Goal: Check status: Check status

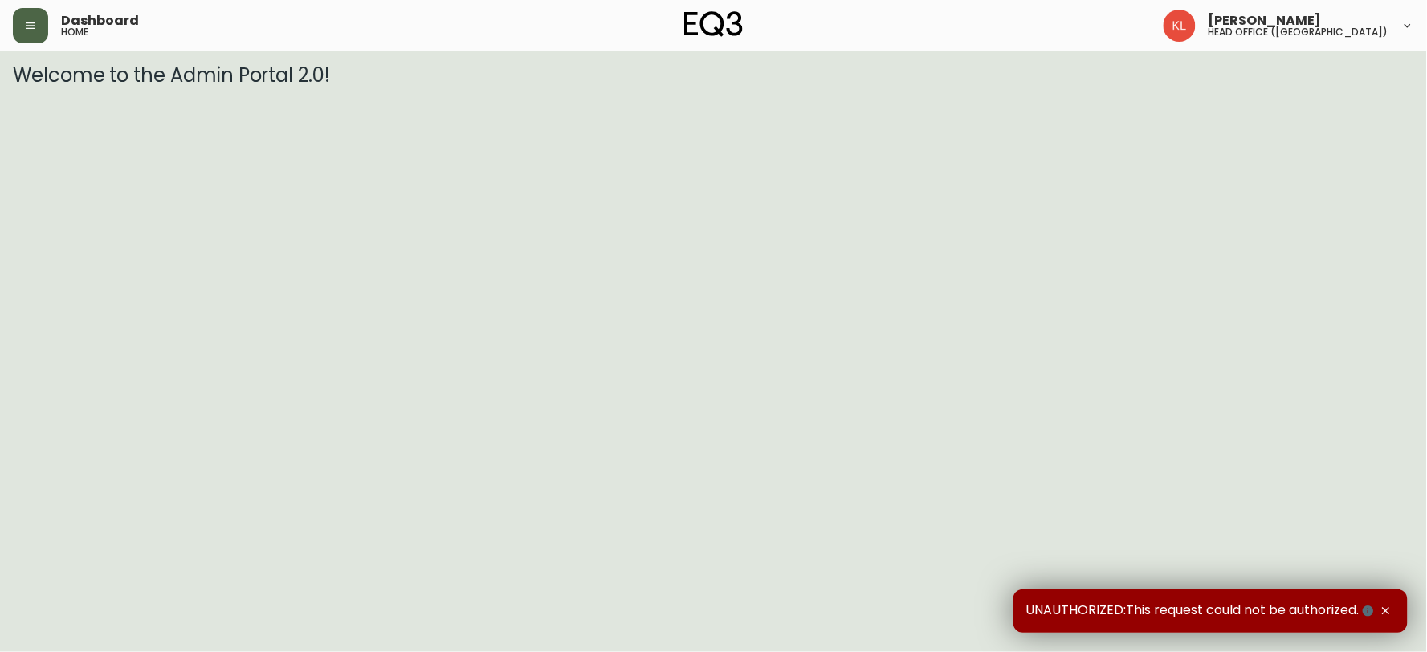
click at [31, 29] on icon "button" at bounding box center [30, 25] width 13 height 13
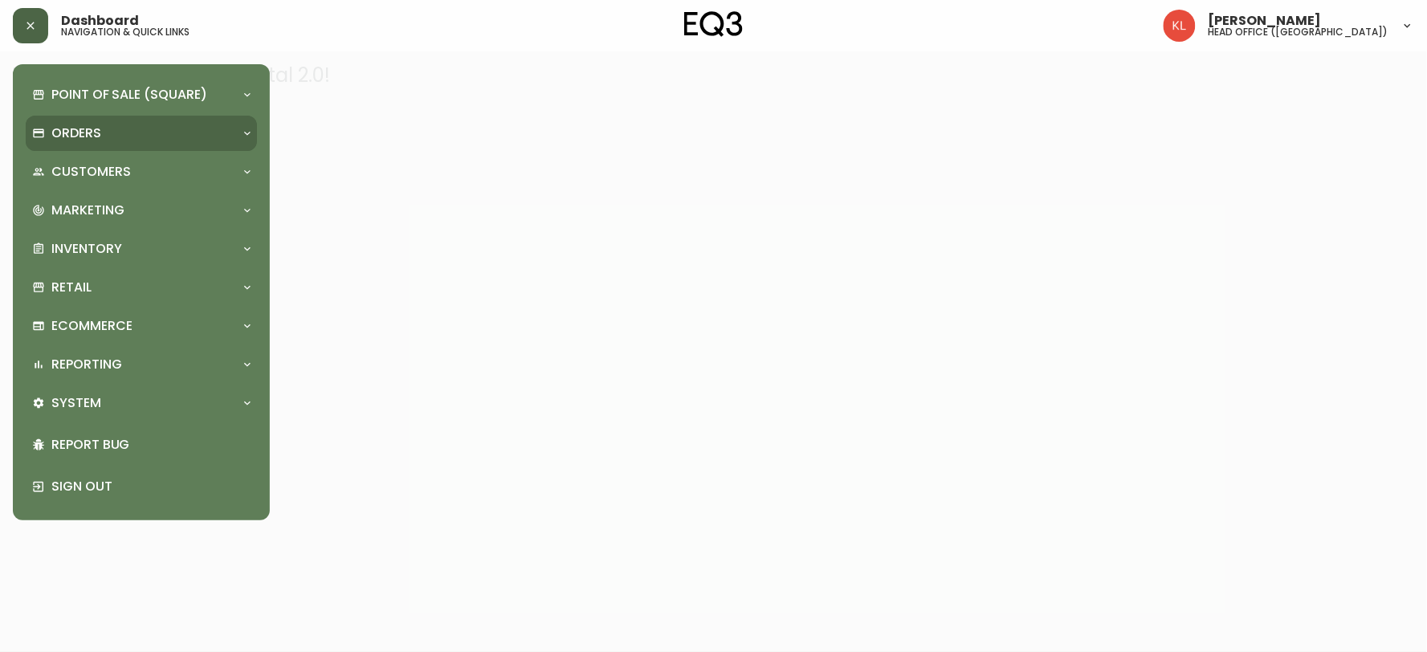
click at [71, 138] on p "Orders" at bounding box center [76, 133] width 50 height 18
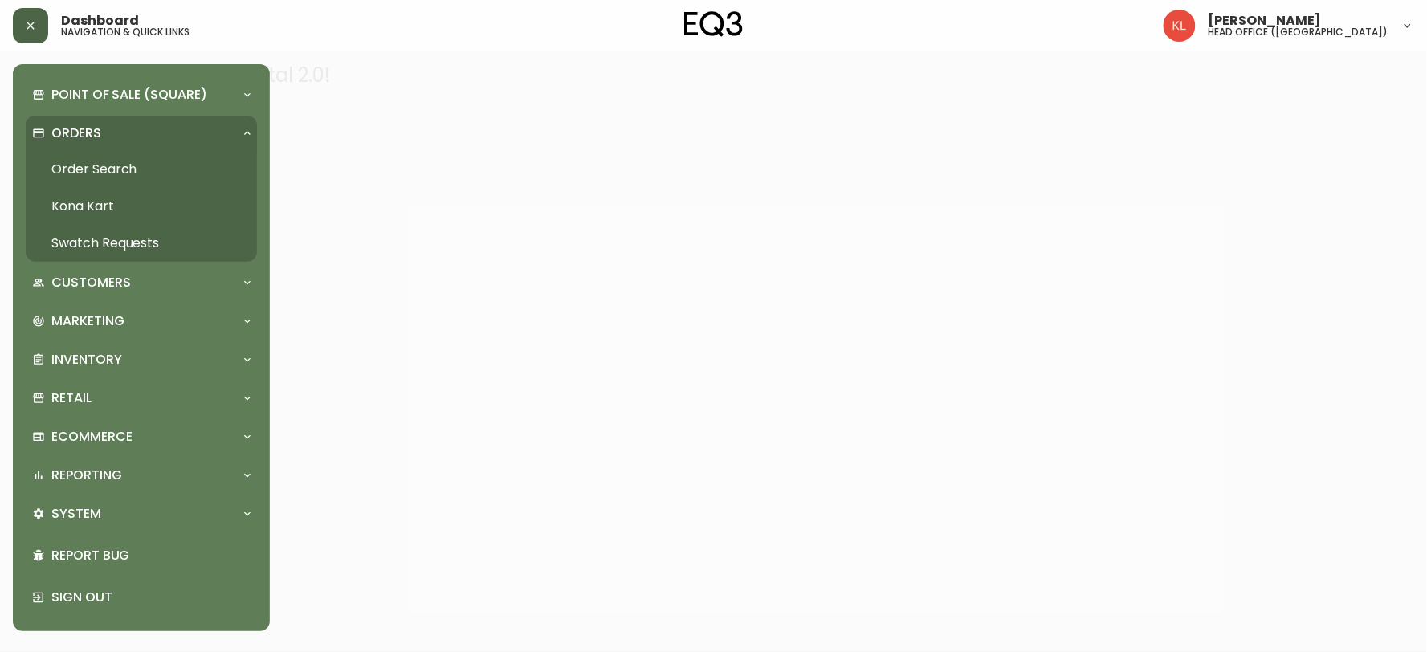
click at [114, 167] on link "Order Search" at bounding box center [141, 169] width 231 height 37
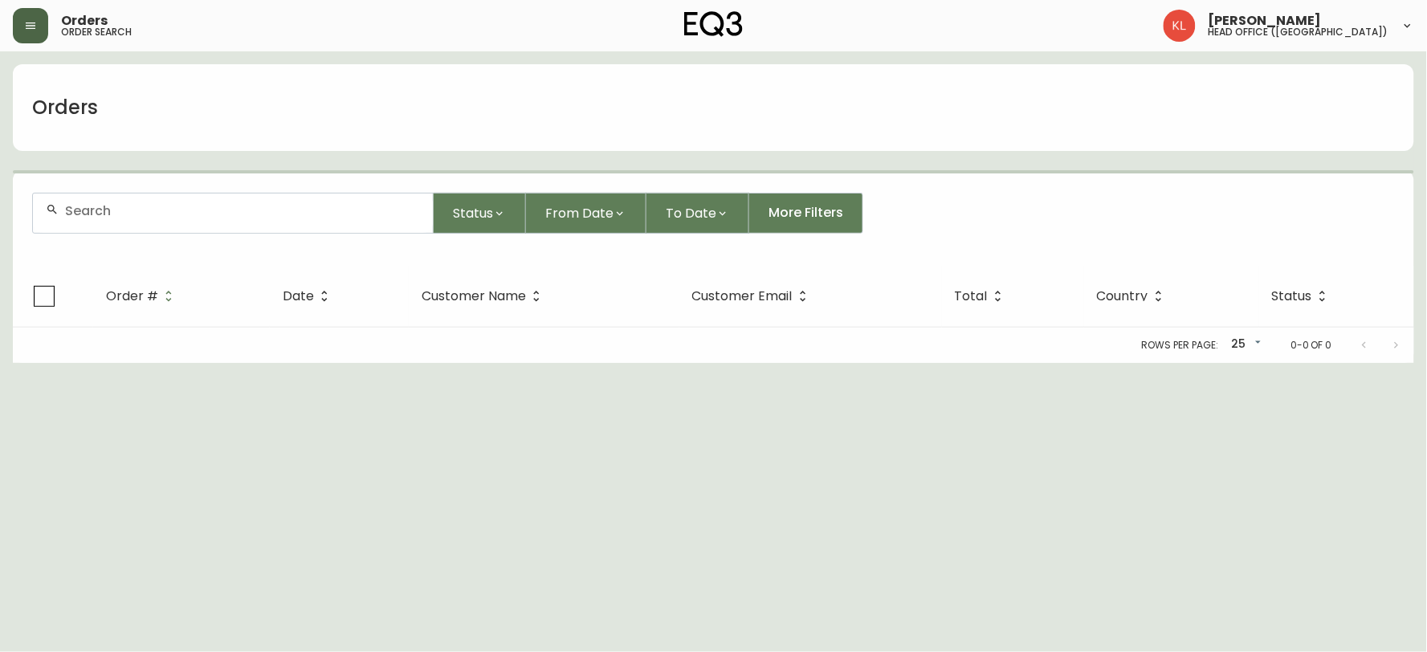
click at [141, 215] on input "text" at bounding box center [242, 210] width 355 height 15
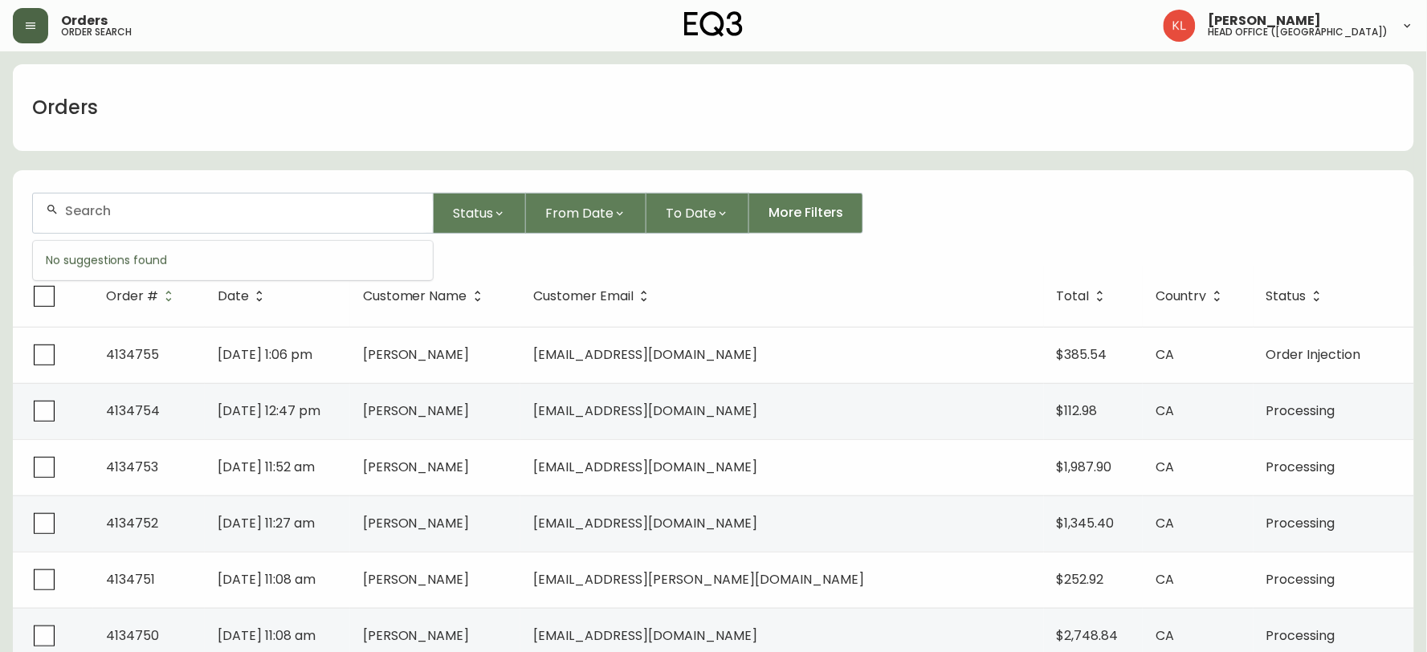
paste input "4124954"
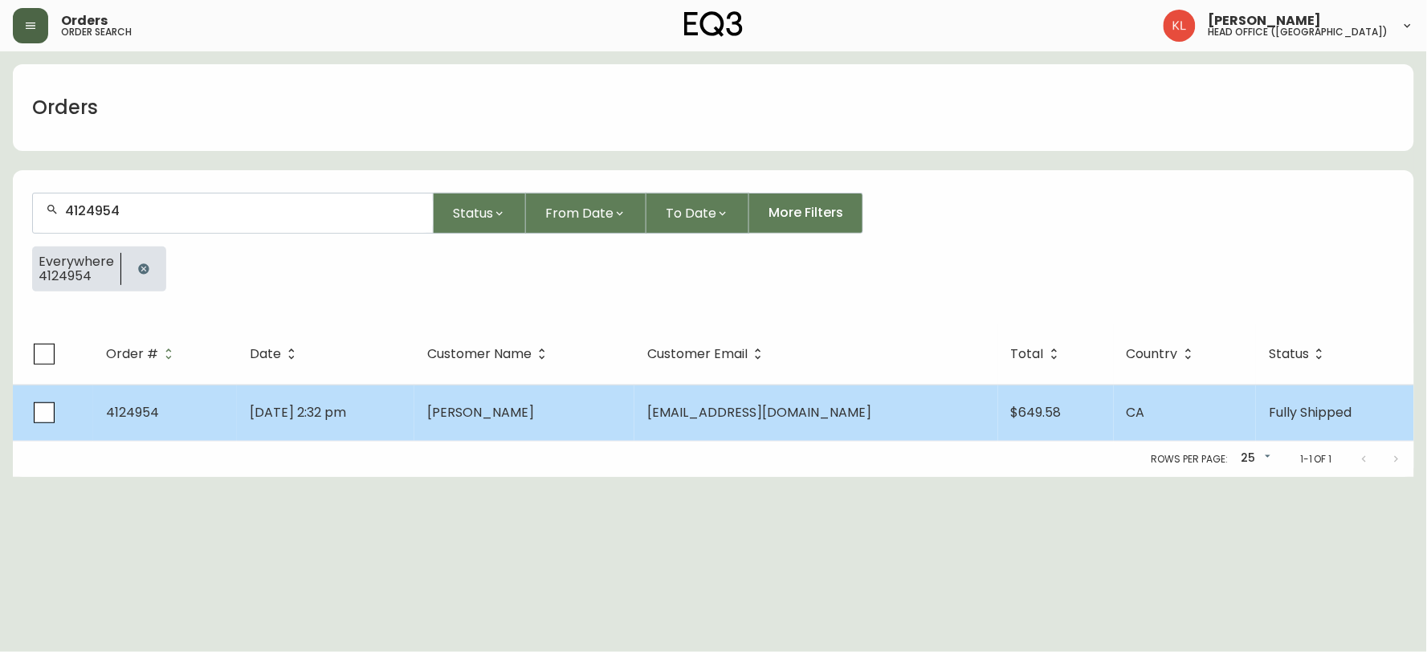
type input "4124954"
click at [589, 412] on td "[PERSON_NAME]" at bounding box center [524, 413] width 220 height 56
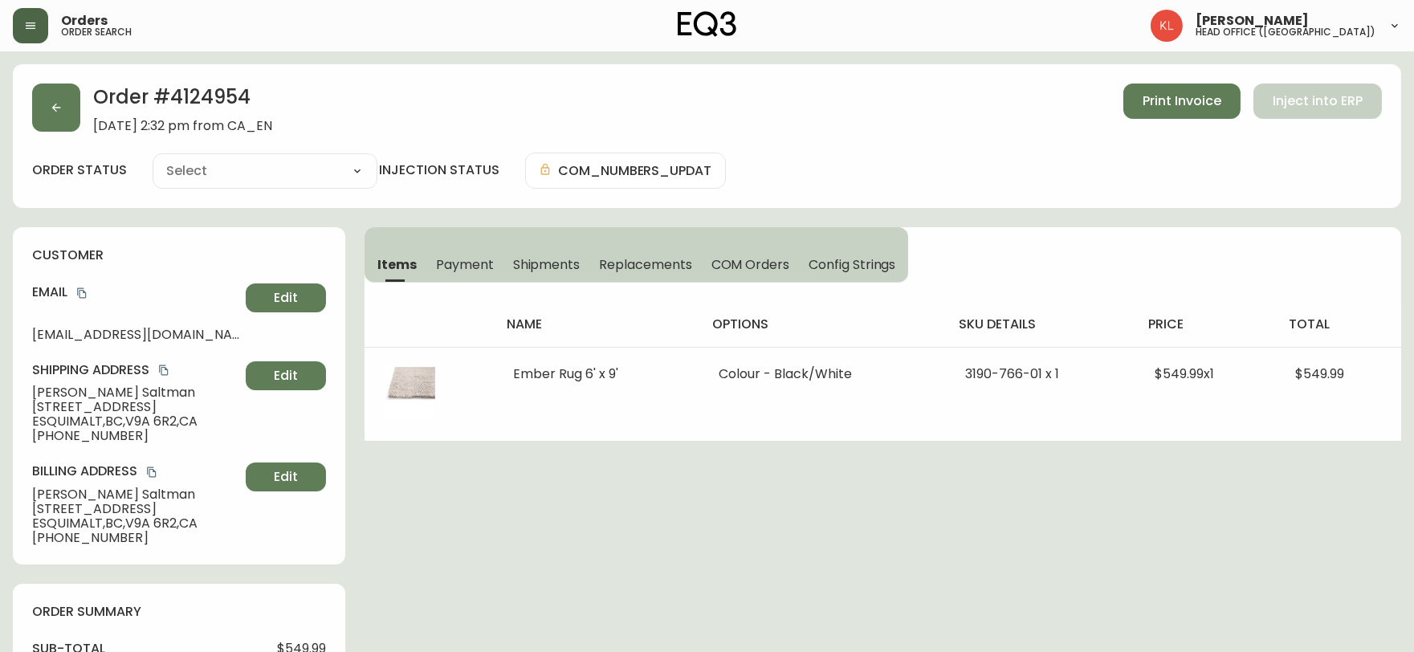
type input "Fully Shipped"
select select "FULLY_SHIPPED"
